Goal: Transaction & Acquisition: Purchase product/service

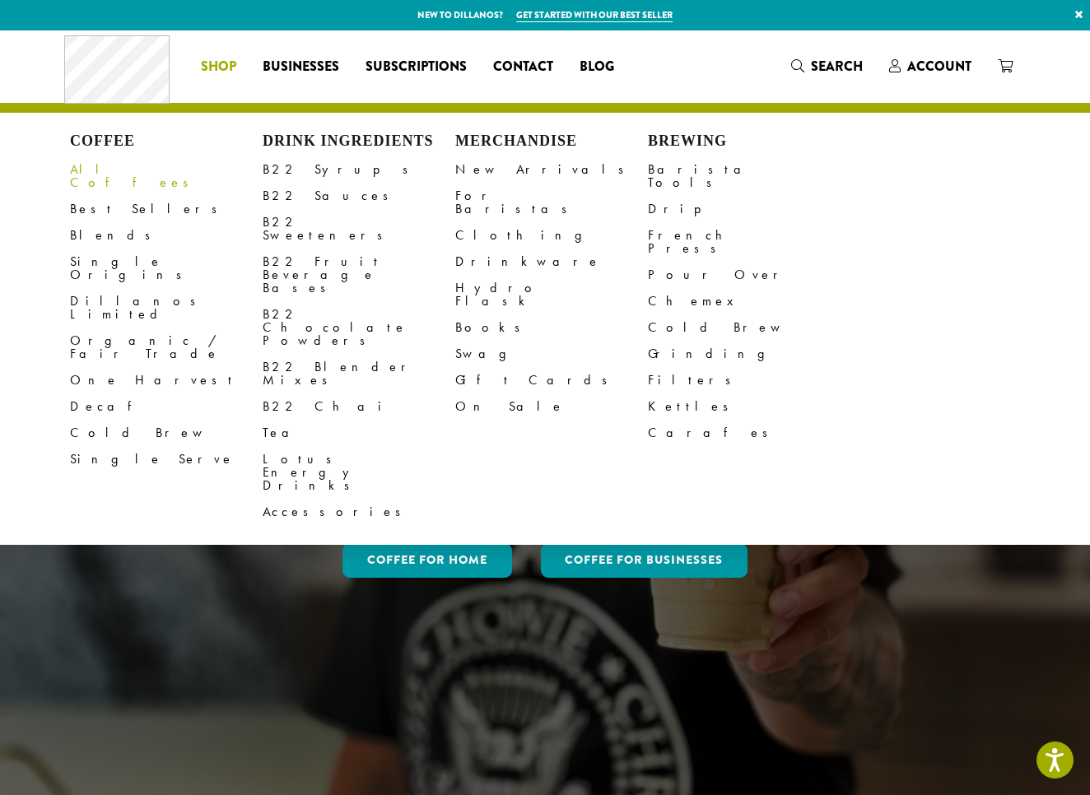
click at [110, 170] on link "All Coffees" at bounding box center [166, 176] width 193 height 40
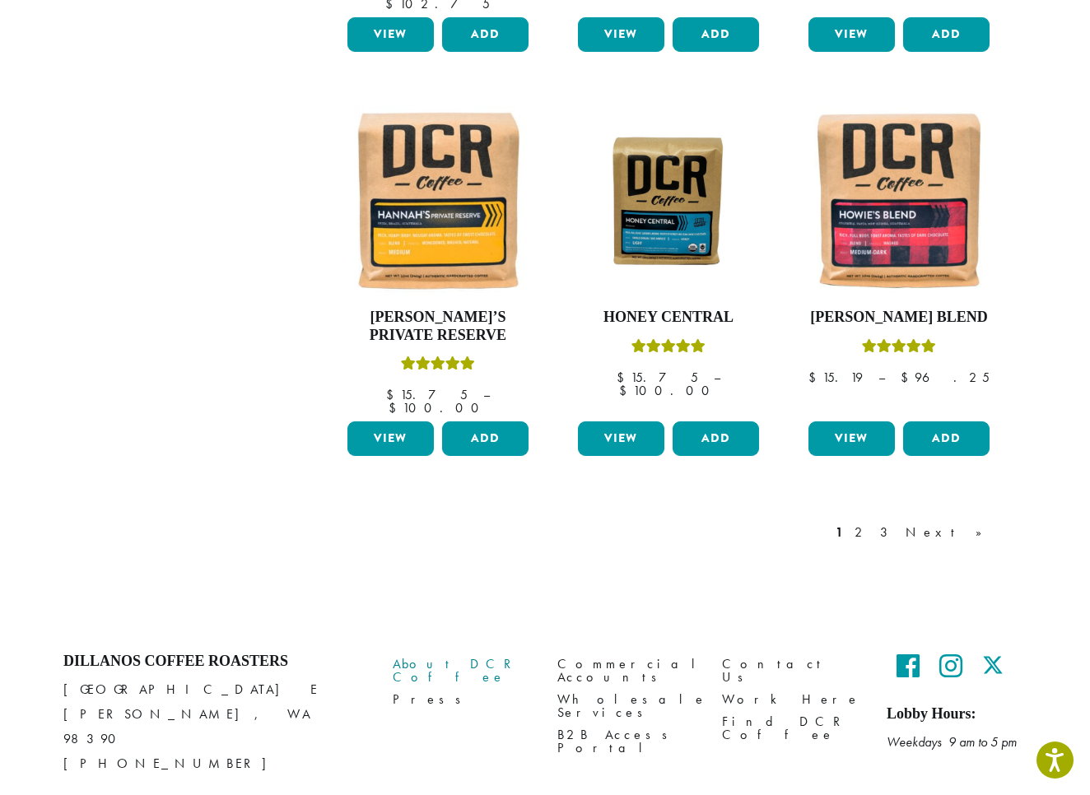
scroll to position [1326, 0]
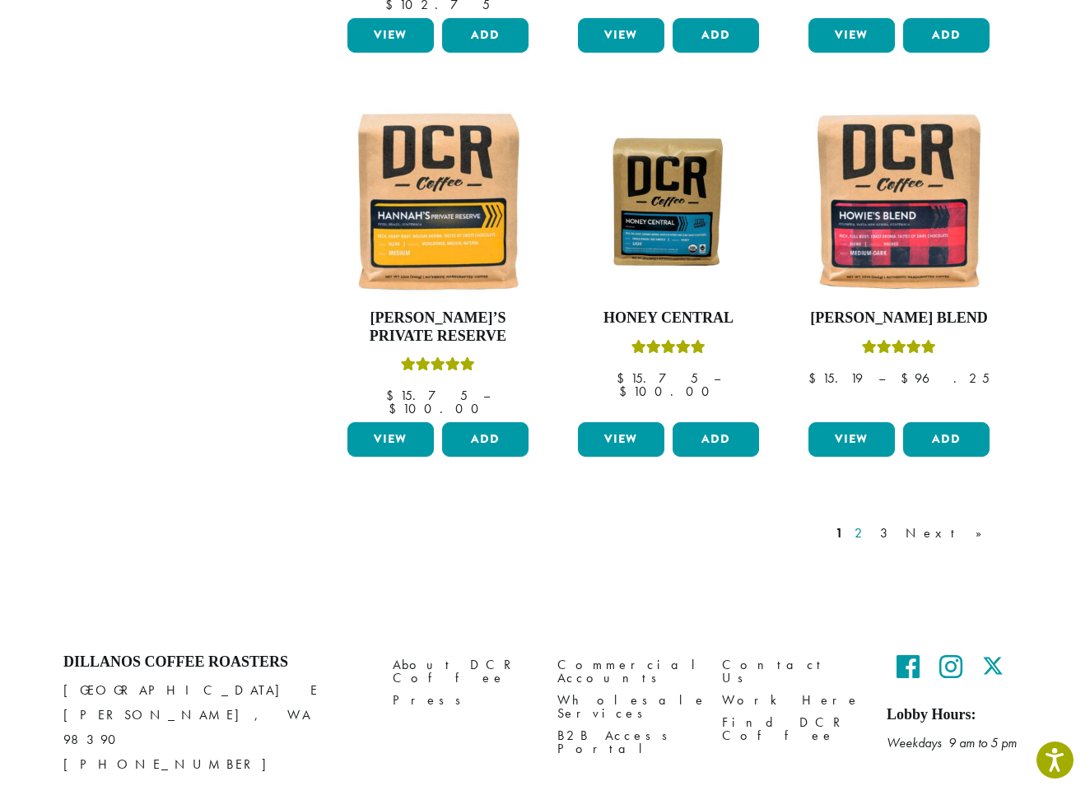
click at [872, 524] on link "2" at bounding box center [861, 534] width 21 height 20
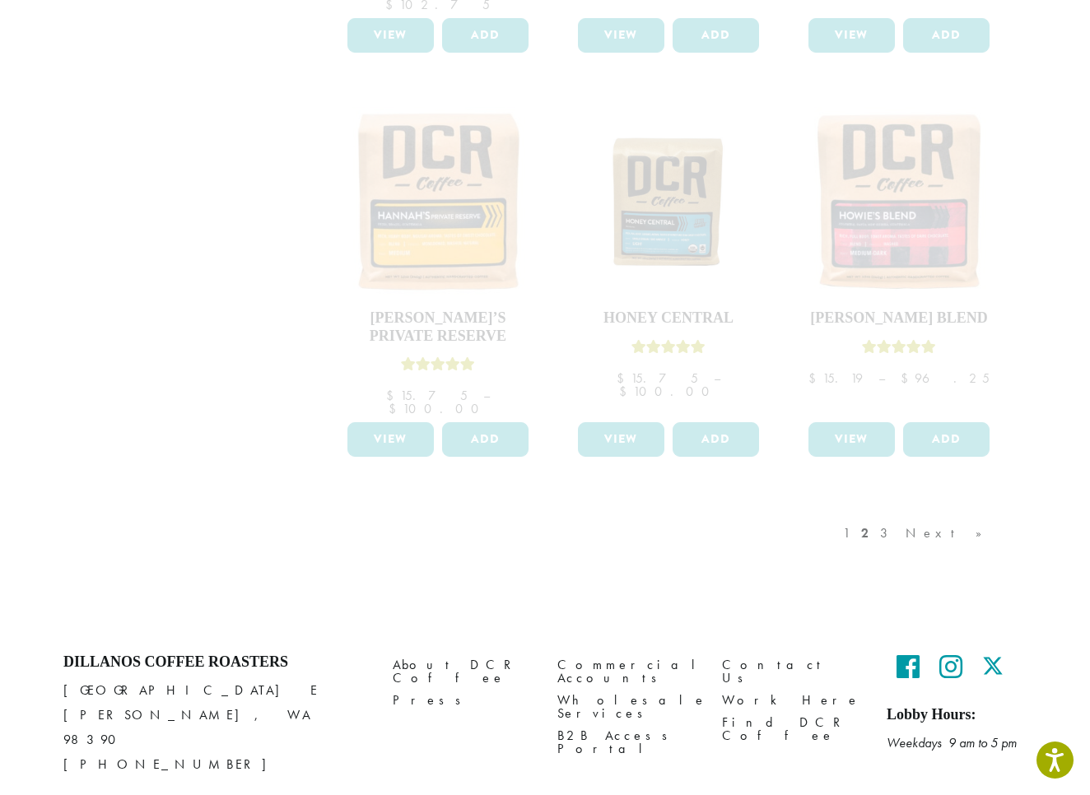
click at [925, 511] on div "1 2 3 Next »" at bounding box center [921, 549] width 162 height 77
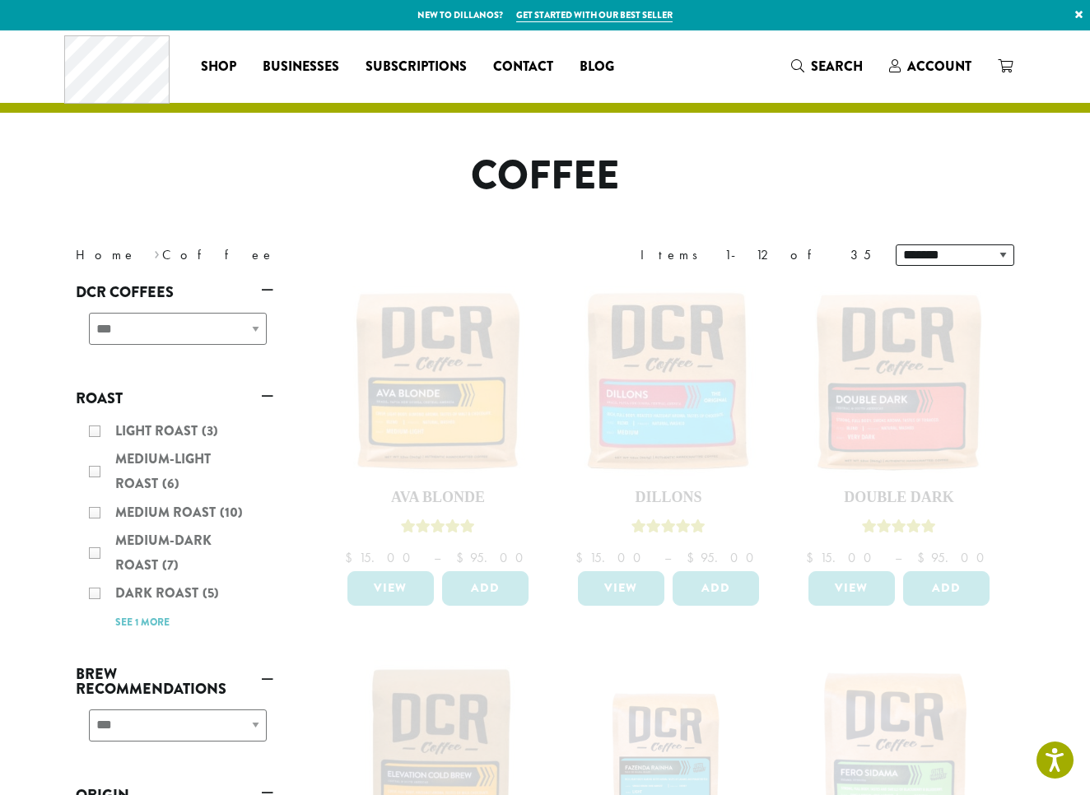
click at [254, 329] on div "**********" at bounding box center [175, 335] width 198 height 58
select select "*********"
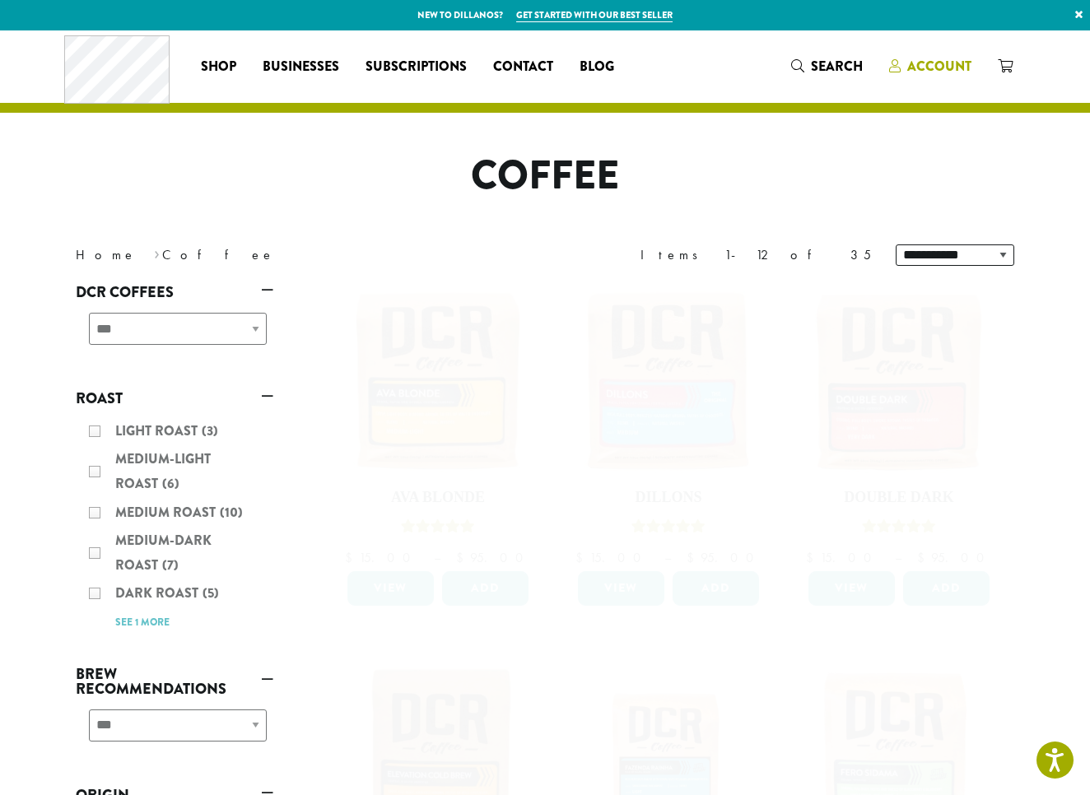
click at [920, 70] on span "Account" at bounding box center [939, 66] width 64 height 19
click at [925, 66] on span "Account" at bounding box center [939, 66] width 64 height 19
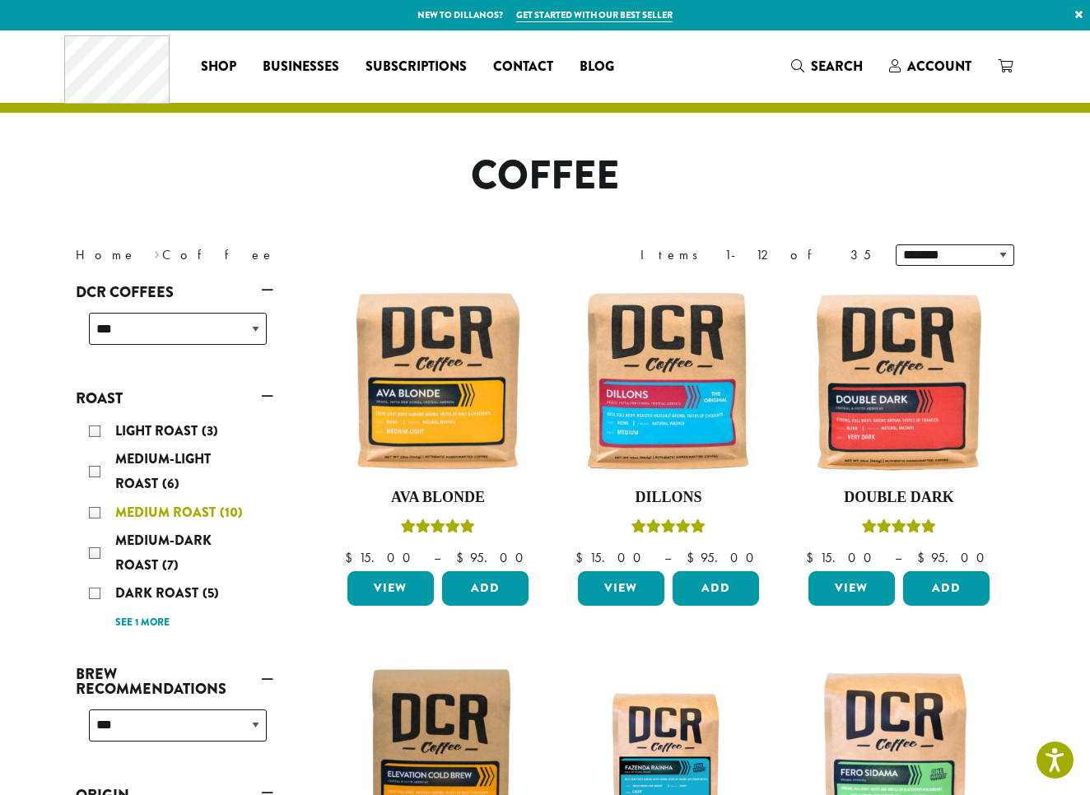
click at [97, 510] on div "Medium Roast (10)" at bounding box center [178, 513] width 178 height 25
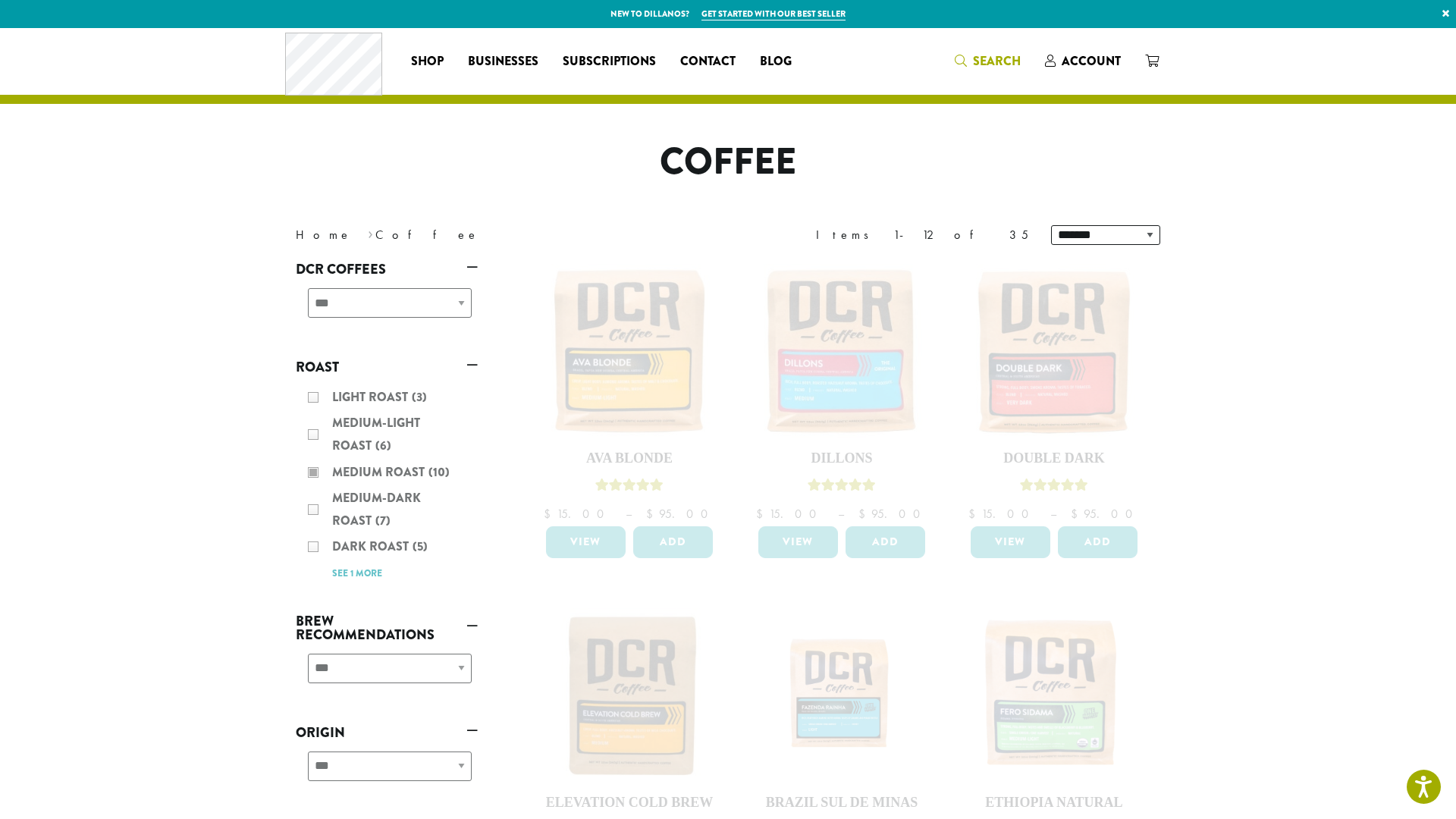
click at [990, 60] on span "Search" at bounding box center [996, 61] width 48 height 18
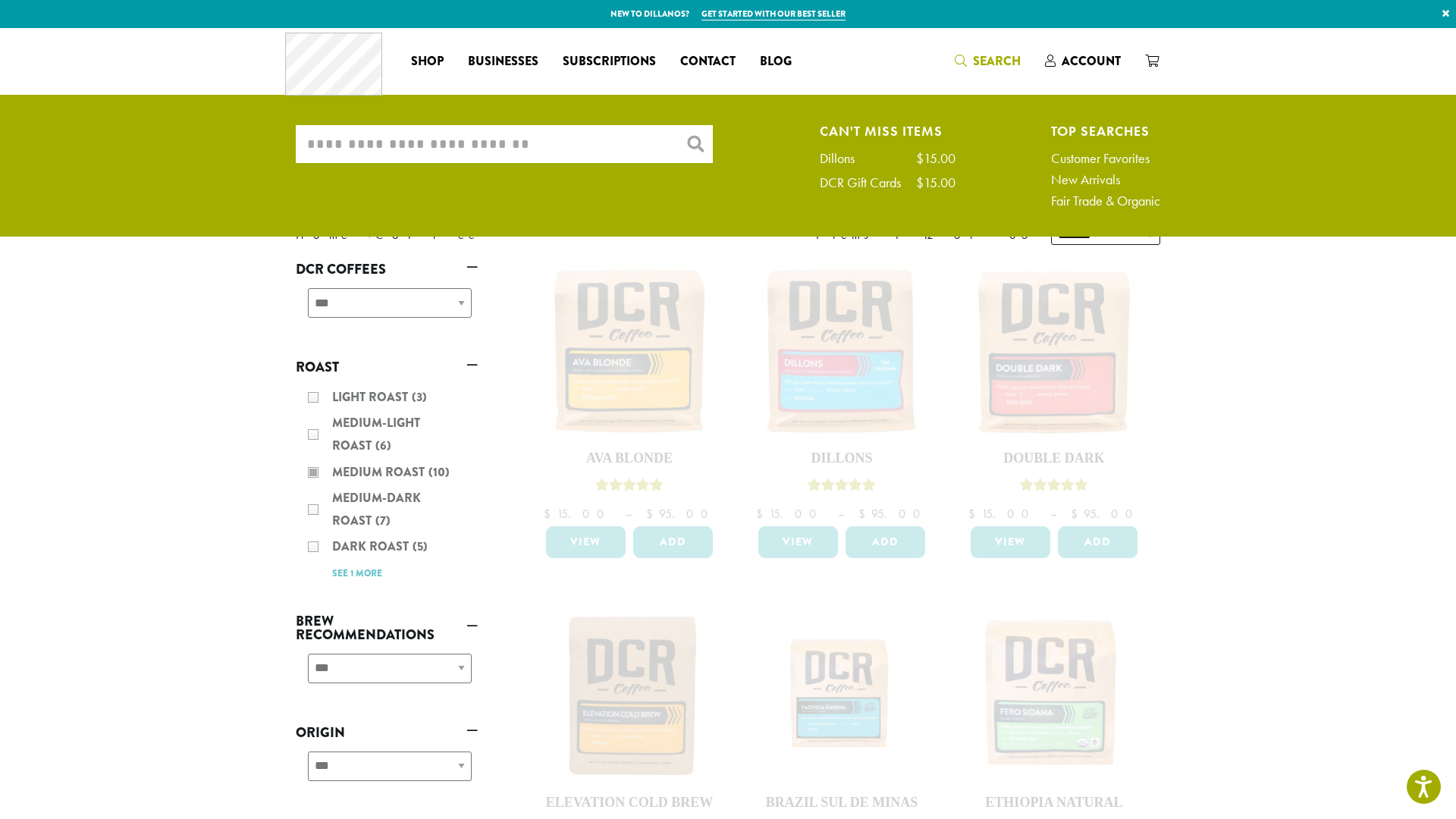
click at [515, 140] on input "What are you searching for?" at bounding box center [504, 144] width 417 height 38
click at [311, 474] on div "Light Roast (3) Medium-Light Roast (6) Medium Roast (10) Medium-Dark Roast (7) …" at bounding box center [387, 485] width 182 height 210
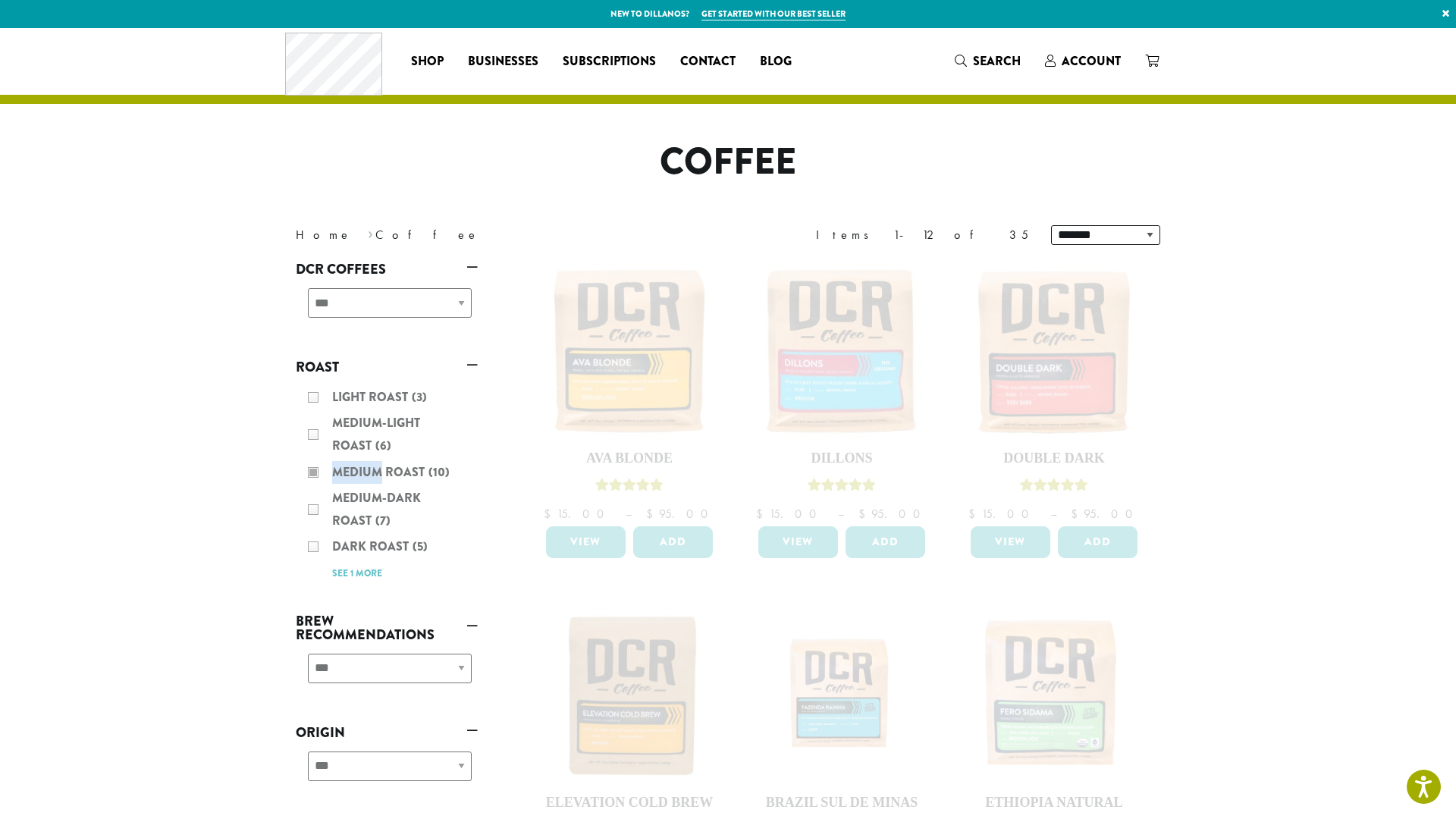
click at [311, 474] on div "Light Roast (3) Medium-Light Roast (6) Medium Roast (10) Medium-Dark Roast (7) …" at bounding box center [387, 485] width 182 height 210
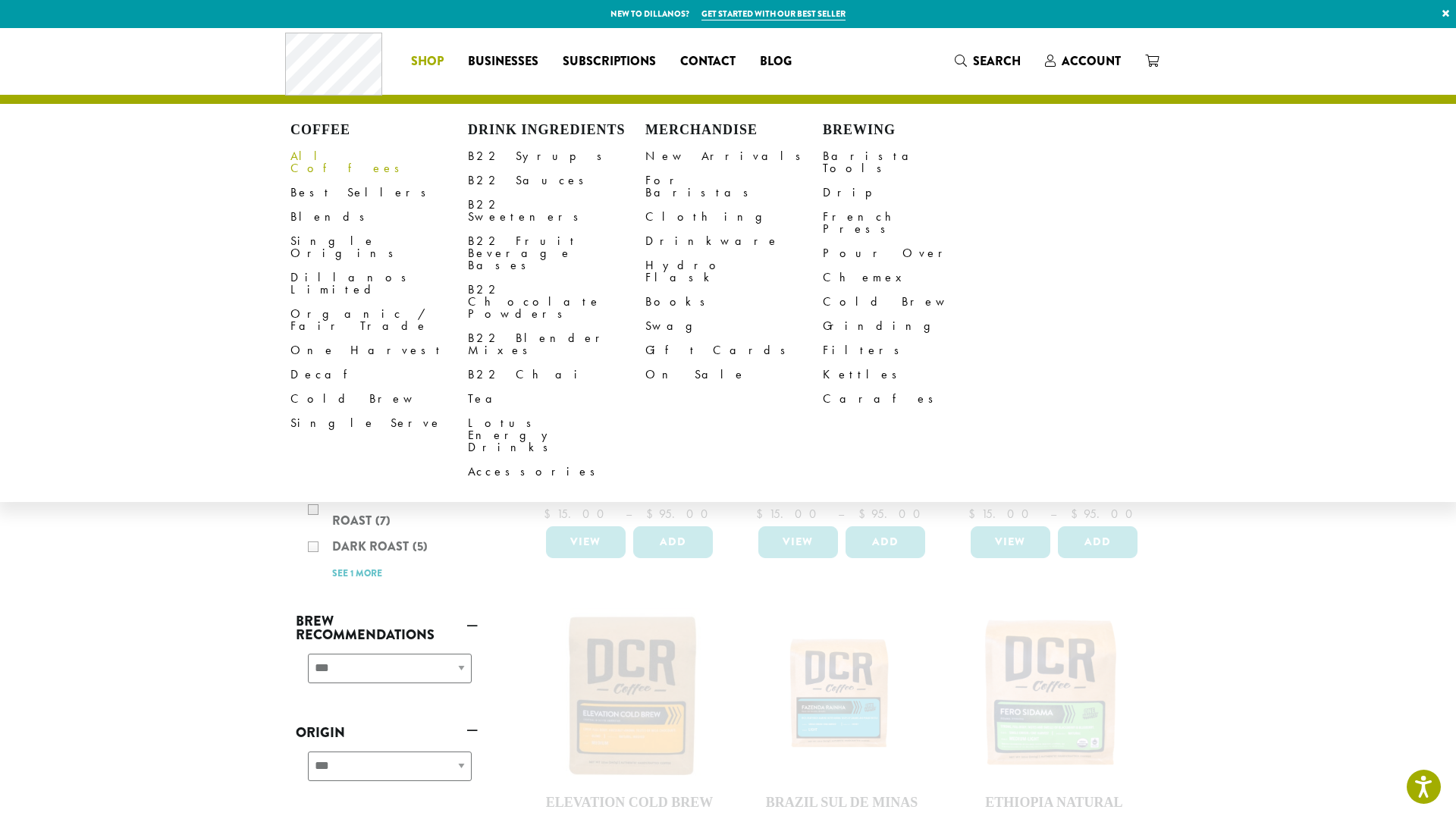
click at [310, 158] on link "All Coffees" at bounding box center [379, 162] width 178 height 37
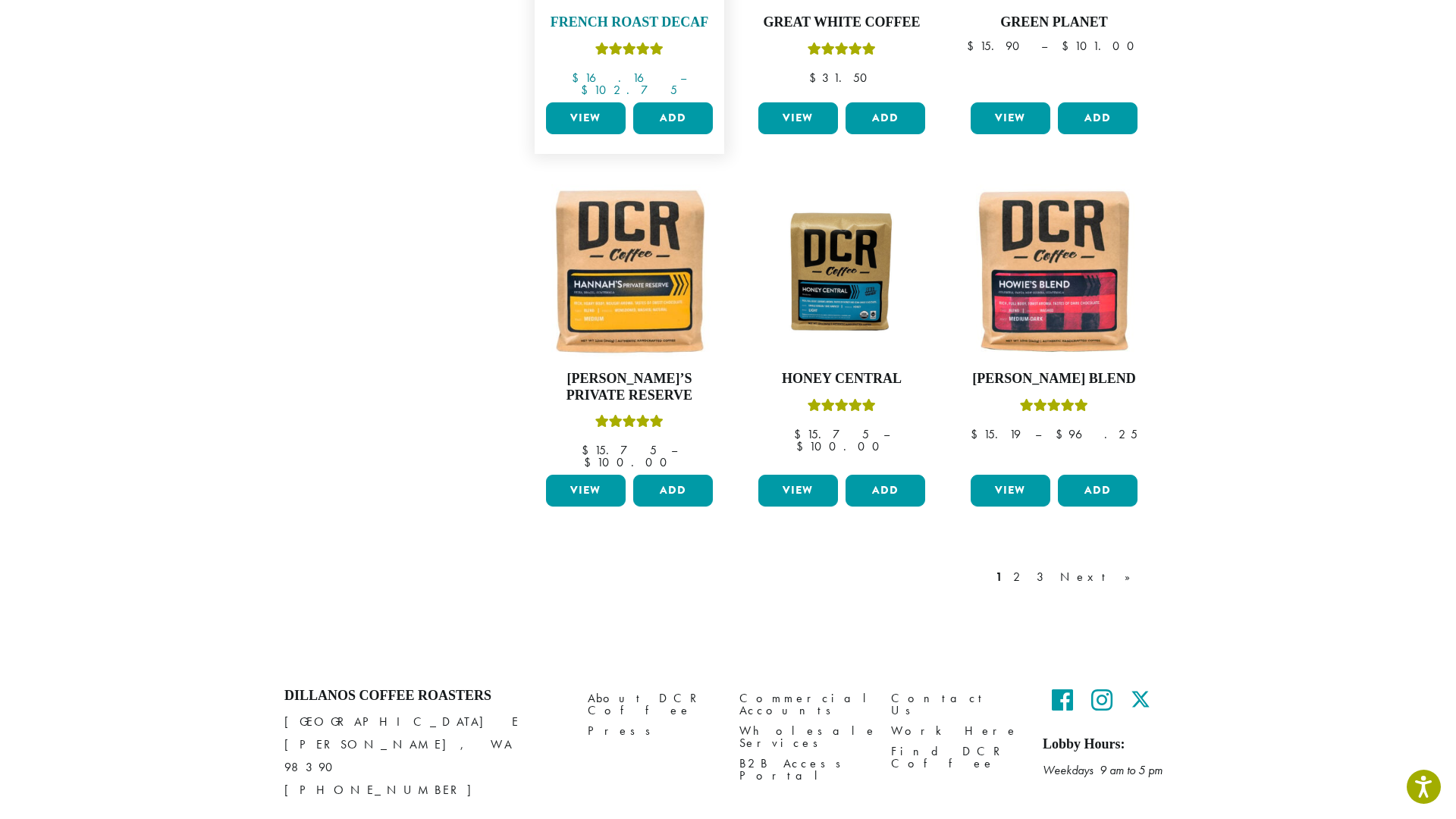
scroll to position [1135, 0]
click at [1029, 568] on link "2" at bounding box center [1019, 578] width 19 height 18
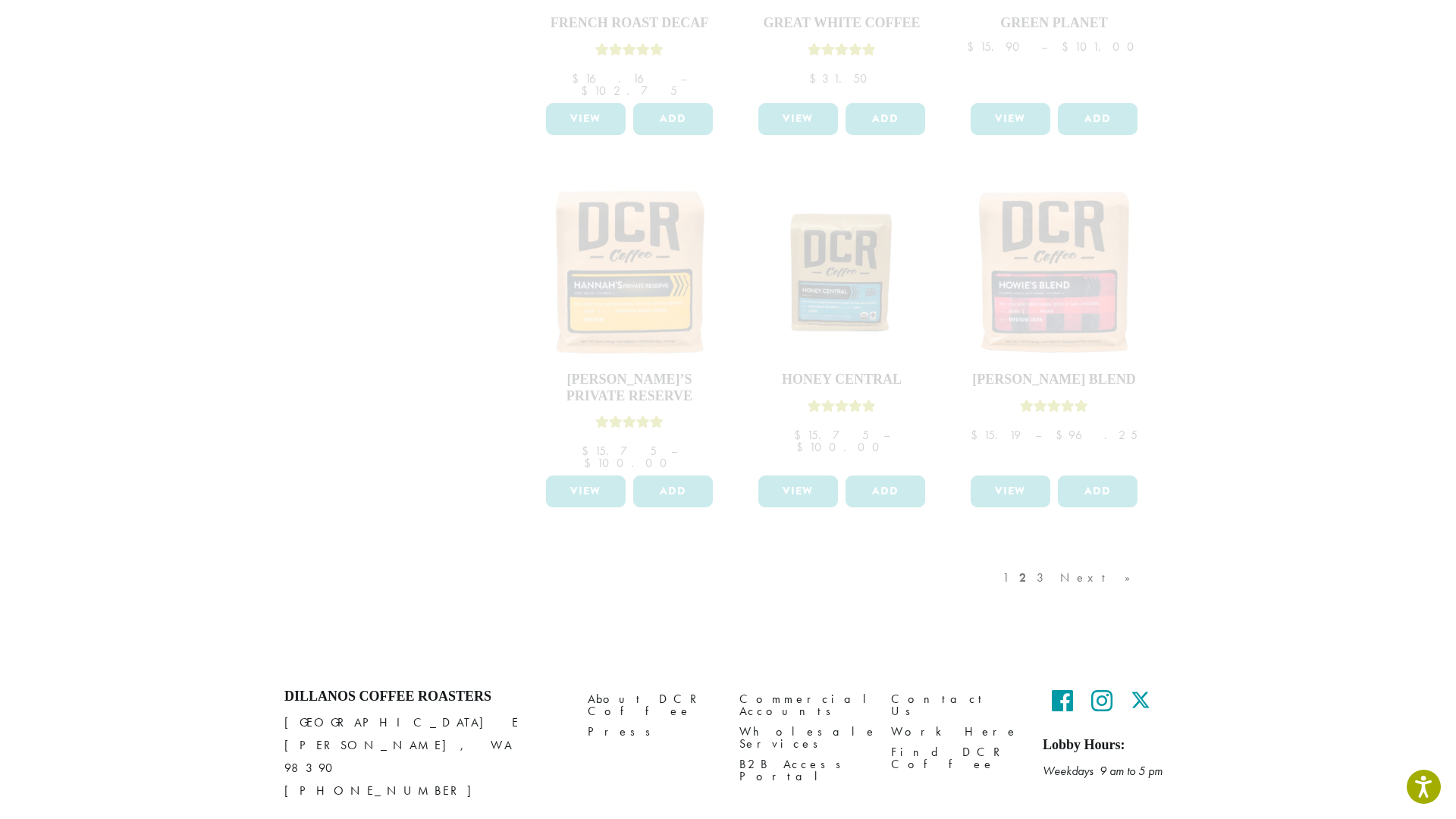
click at [1096, 557] on div "1 2 3 Next »" at bounding box center [1074, 592] width 149 height 71
